Goal: Check status: Check status

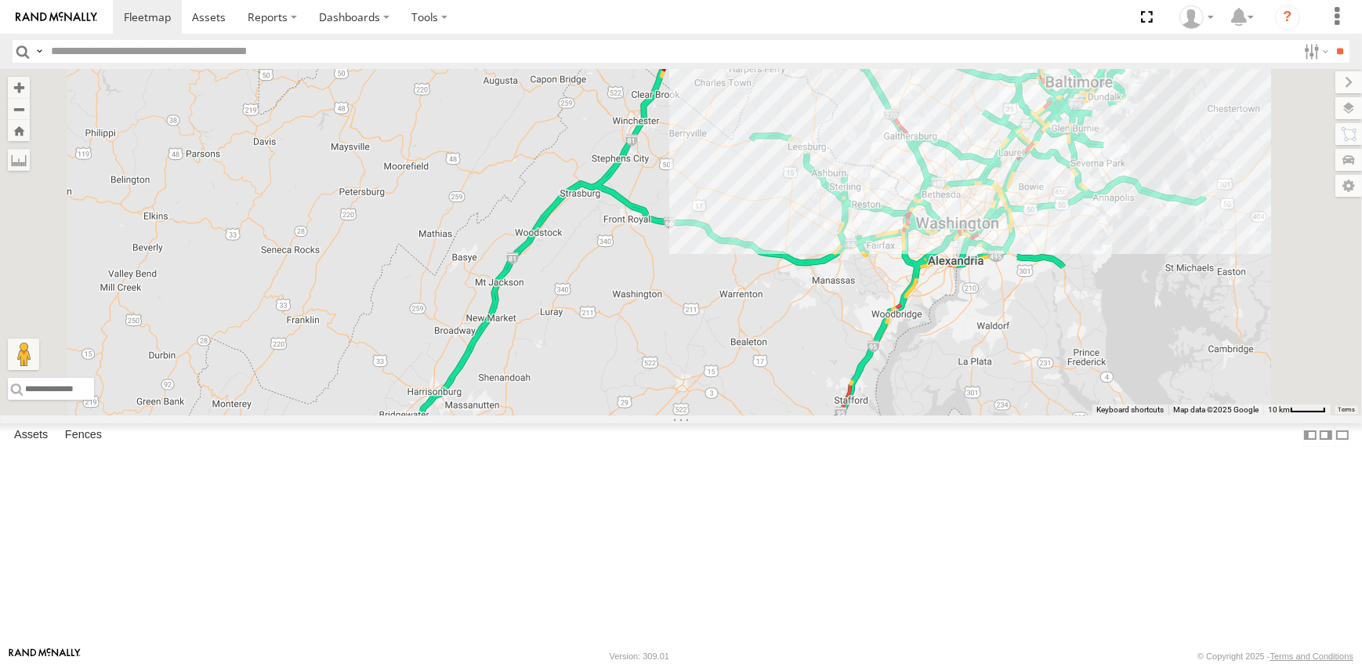
drag, startPoint x: 883, startPoint y: 518, endPoint x: 904, endPoint y: 250, distance: 268.9
click at [904, 254] on div "10" at bounding box center [681, 242] width 1362 height 346
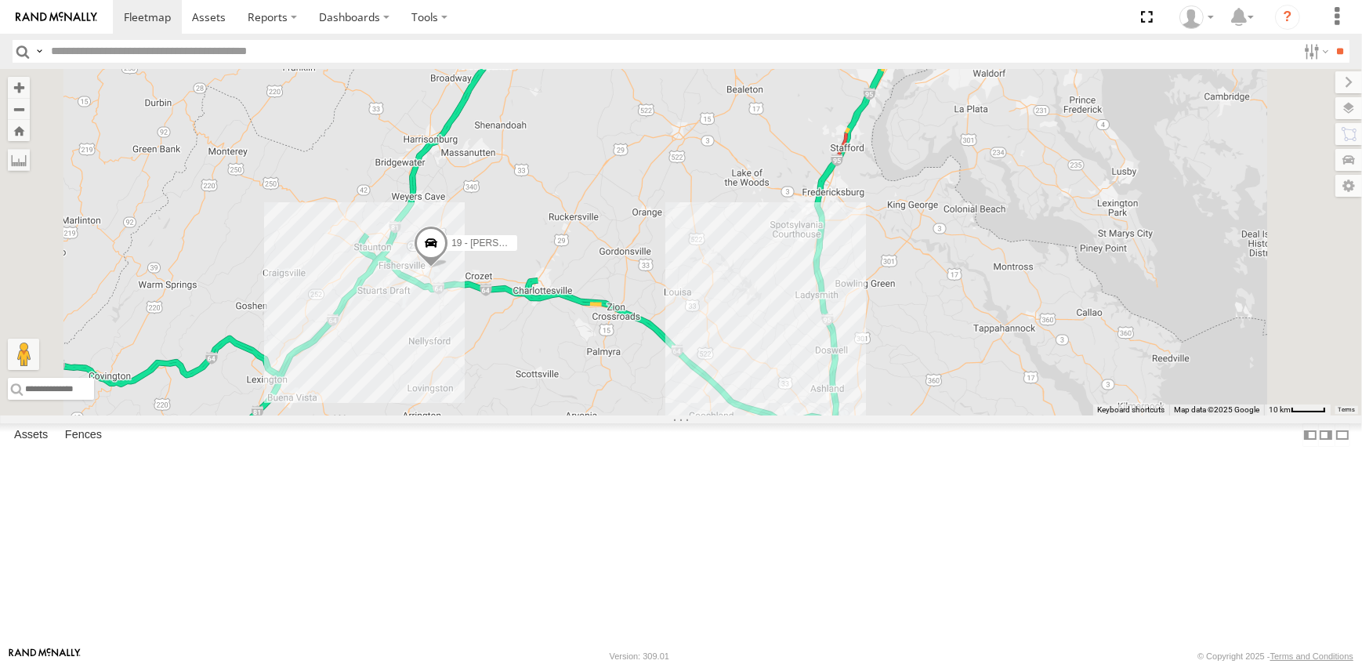
click at [448, 269] on span at bounding box center [431, 248] width 34 height 42
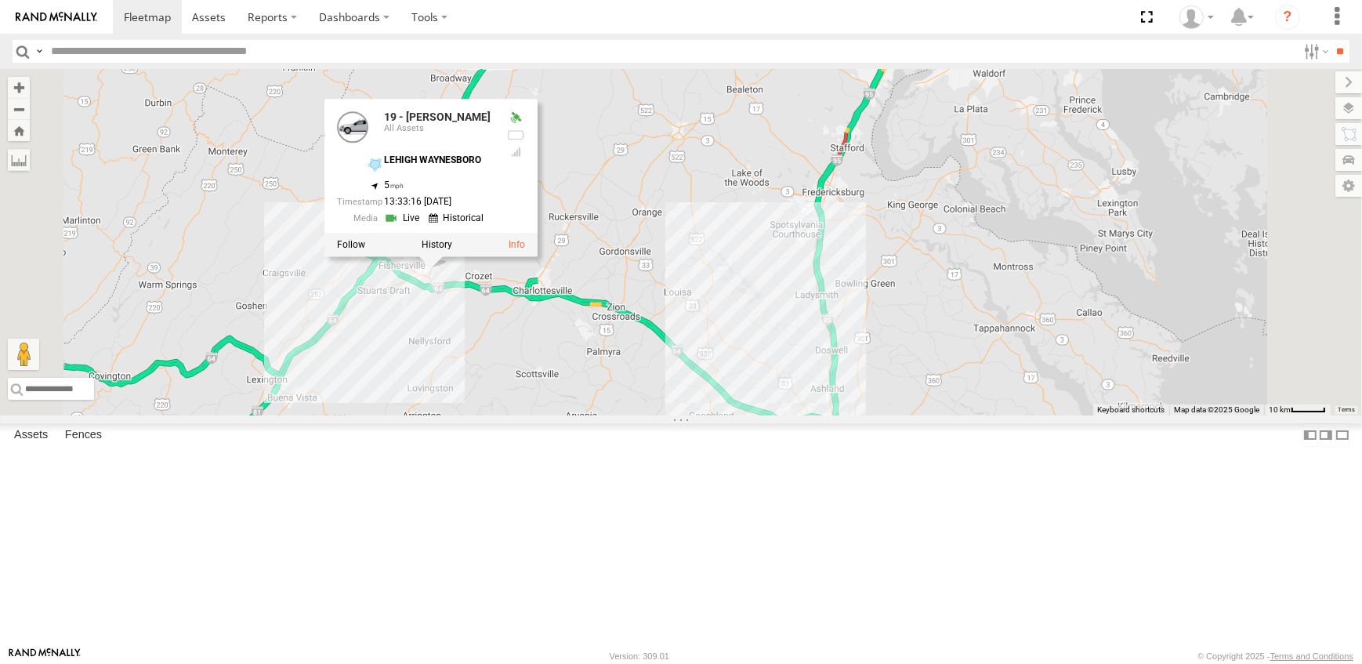
click at [799, 263] on div "10 19 - MORGAN 19 - MORGAN All Assets LEHIGH WAYNESBORO 38.09063 , -78.8677 5 1…" at bounding box center [681, 242] width 1362 height 346
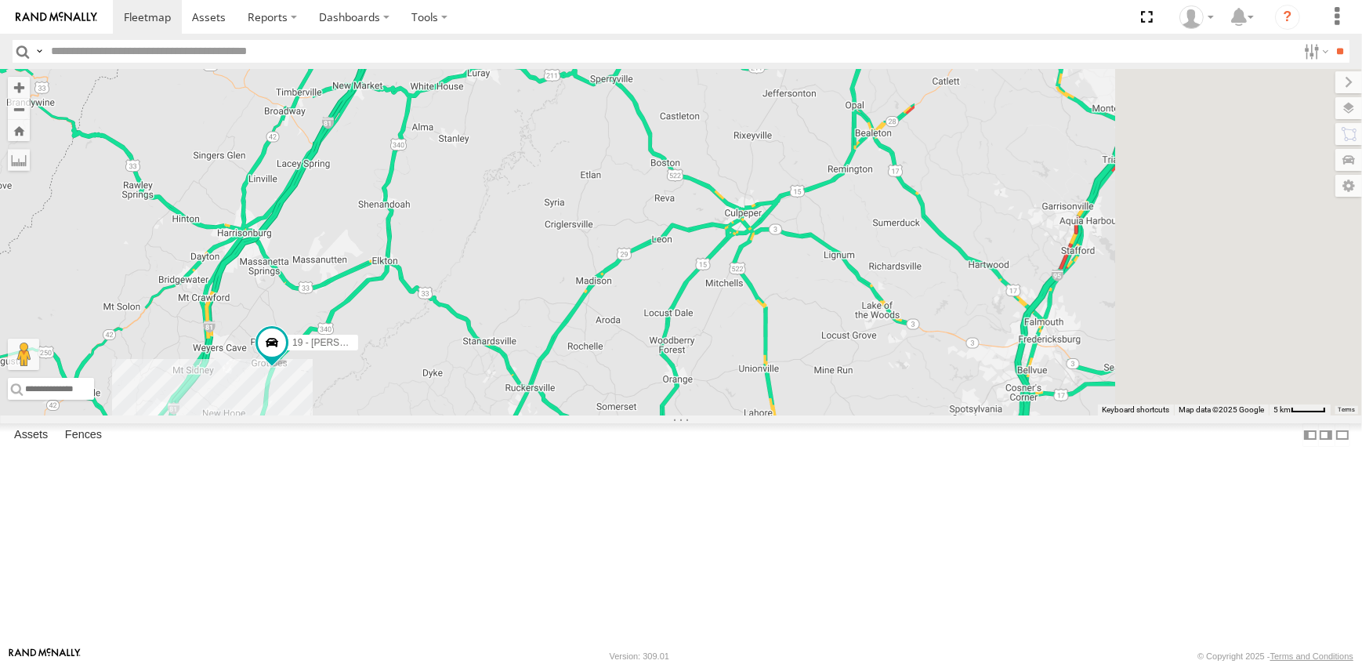
drag, startPoint x: 946, startPoint y: 178, endPoint x: 768, endPoint y: 392, distance: 278.3
click at [768, 392] on div "19 - [PERSON_NAME]" at bounding box center [681, 242] width 1362 height 346
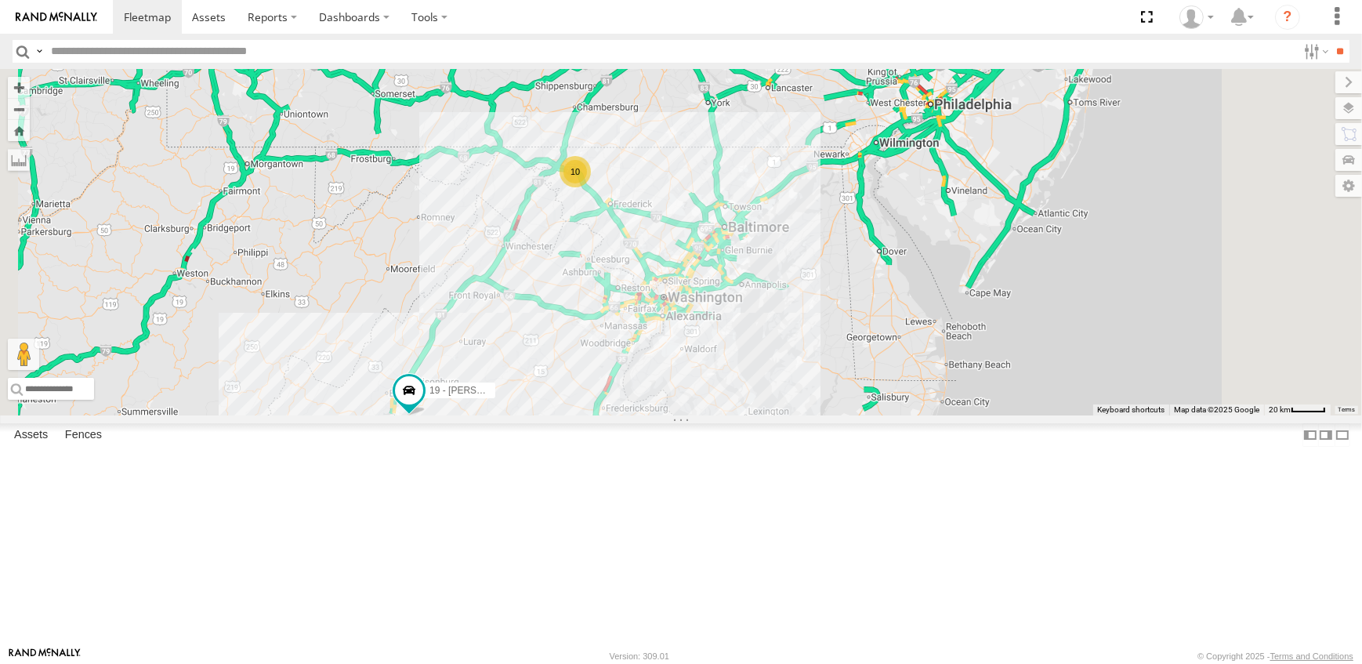
drag, startPoint x: 952, startPoint y: 292, endPoint x: 861, endPoint y: 390, distance: 133.1
click at [861, 390] on div "19 - [PERSON_NAME] 10" at bounding box center [681, 242] width 1362 height 346
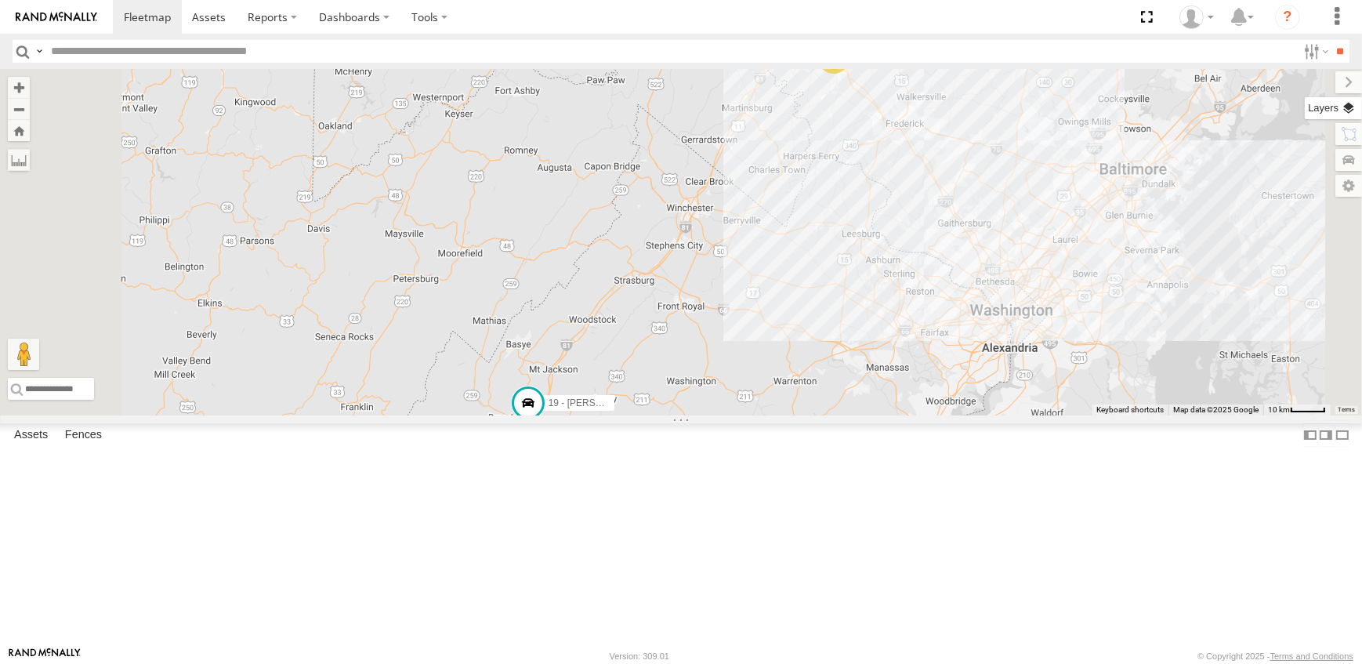
click at [1347, 107] on label at bounding box center [1333, 108] width 57 height 22
click at [0, 0] on span "Overlays" at bounding box center [0, 0] width 0 height 0
click at [0, 0] on span "Traffic" at bounding box center [0, 0] width 0 height 0
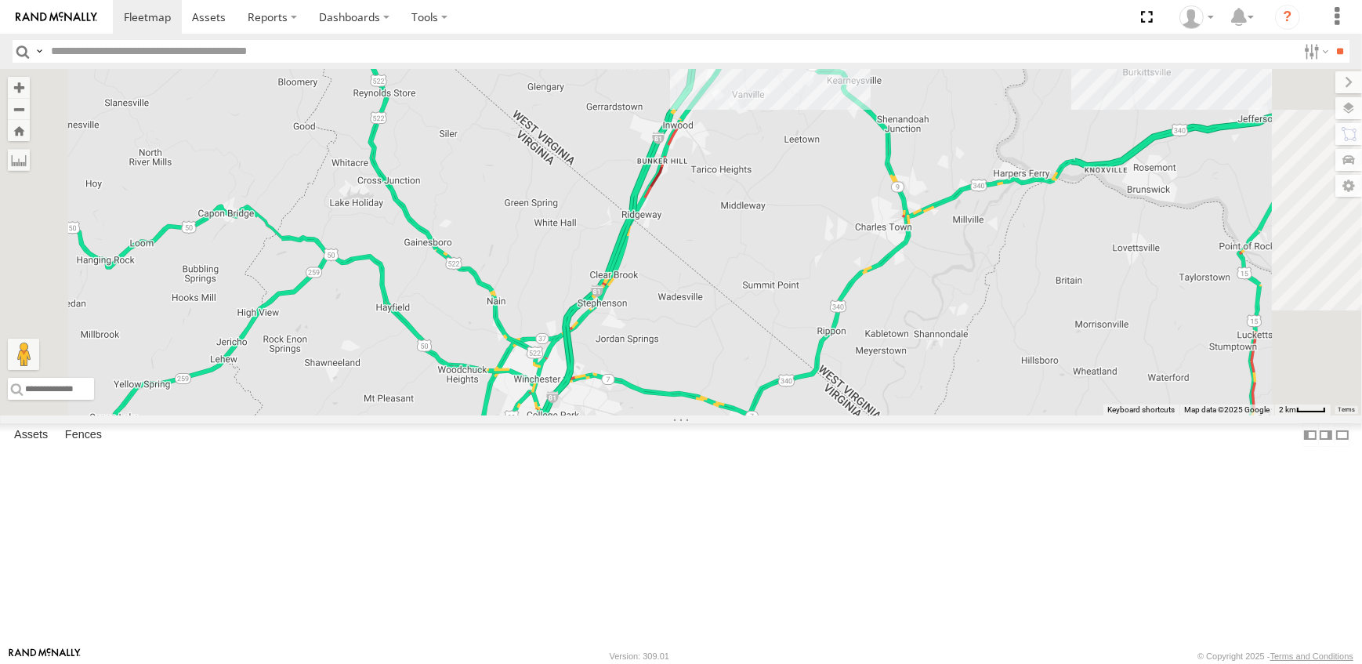
drag, startPoint x: 928, startPoint y: 208, endPoint x: 921, endPoint y: 314, distance: 106.8
click at [921, 314] on div "19 - [PERSON_NAME]" at bounding box center [681, 242] width 1362 height 346
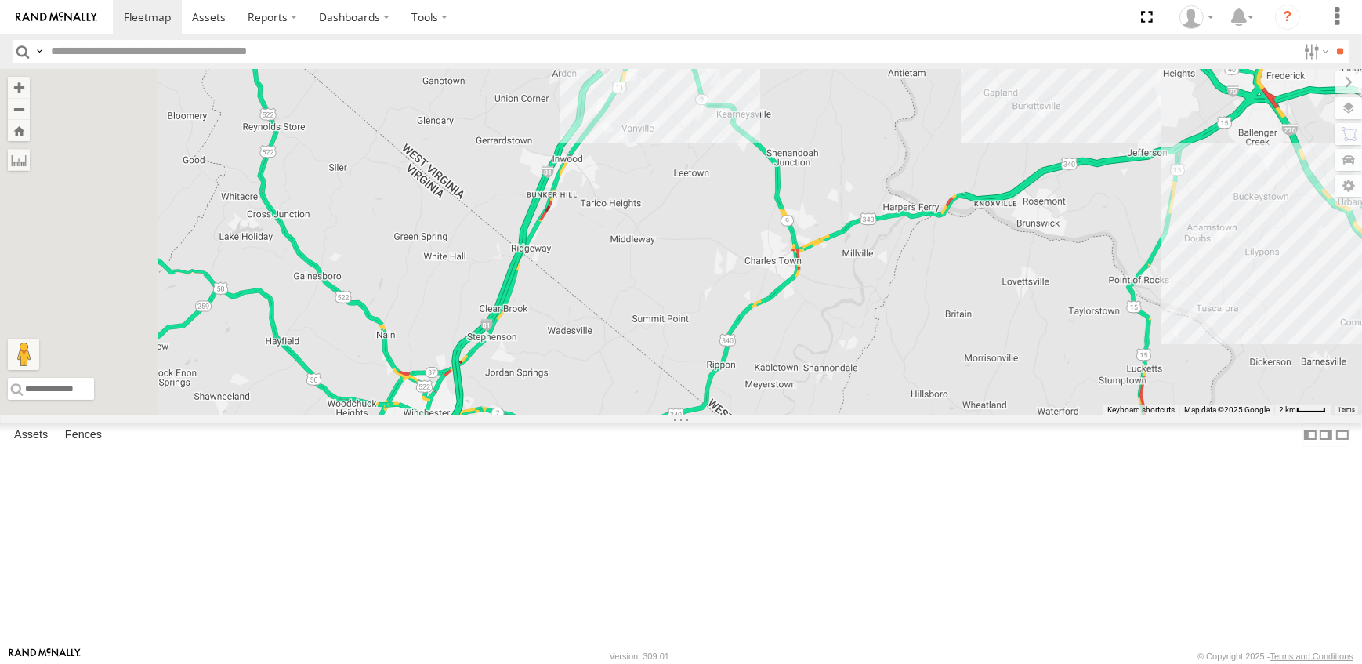
click at [1336, 77] on label at bounding box center [1349, 82] width 27 height 22
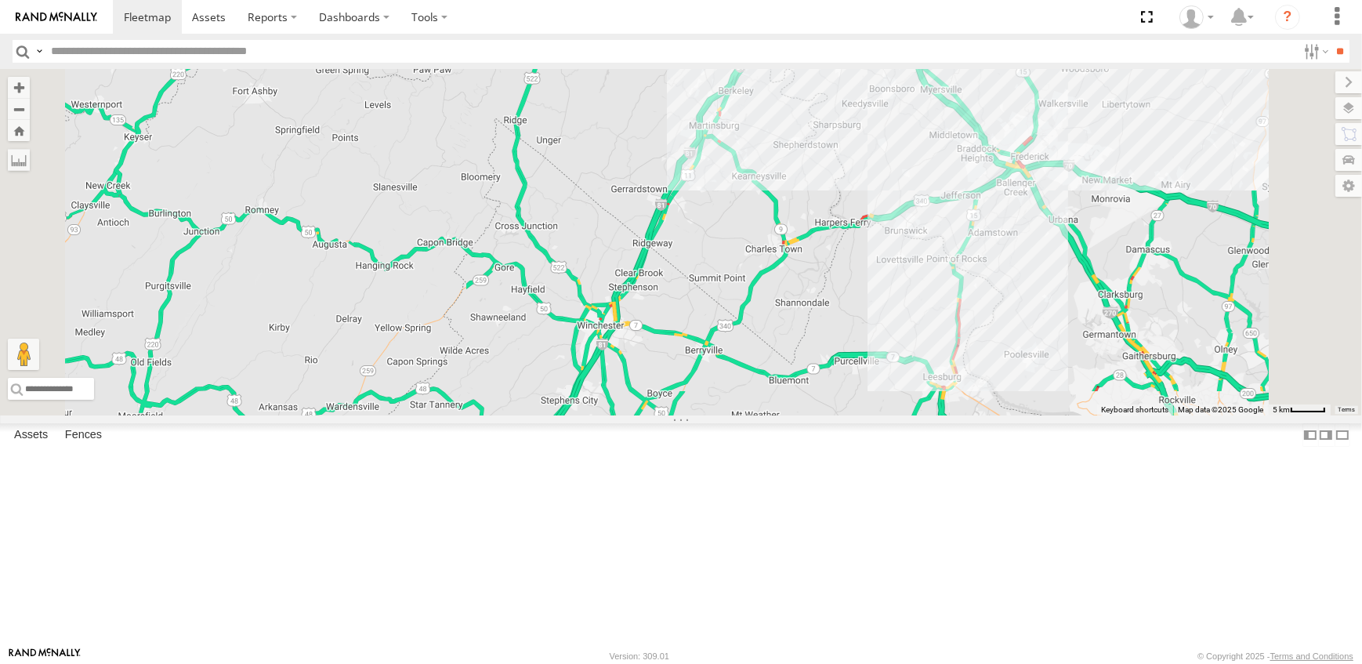
click at [487, 450] on span at bounding box center [473, 436] width 28 height 28
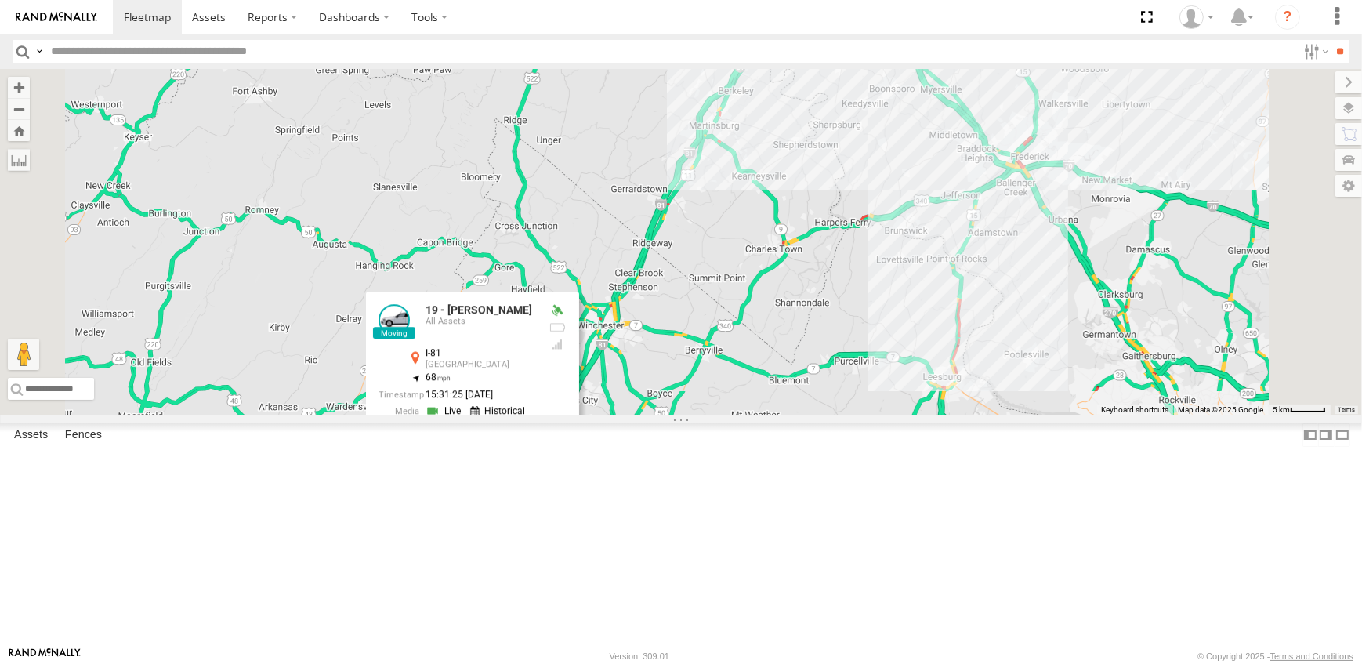
click at [926, 415] on div "19 - [PERSON_NAME] 10 19 - [PERSON_NAME] All Assets I-81 [GEOGRAPHIC_DATA] 39.0…" at bounding box center [681, 242] width 1362 height 346
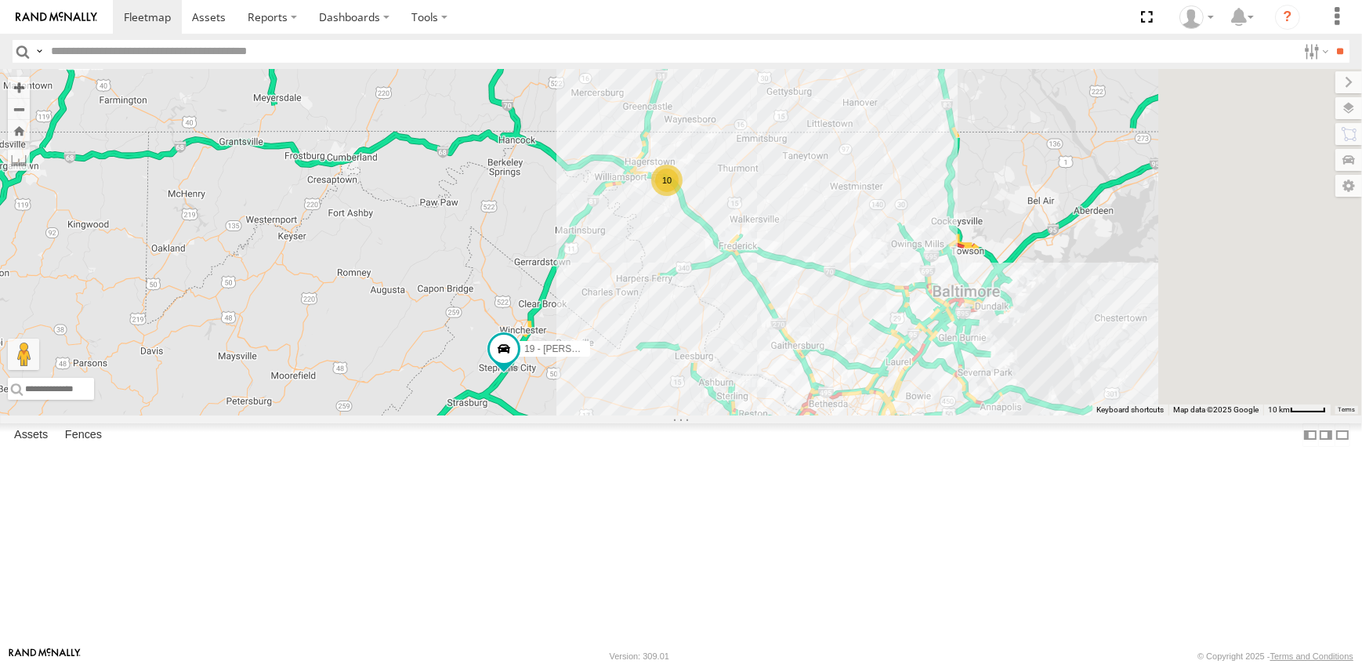
drag, startPoint x: 936, startPoint y: 498, endPoint x: 818, endPoint y: 494, distance: 117.7
click at [818, 415] on div "19 - [PERSON_NAME] 10" at bounding box center [681, 242] width 1362 height 346
